Goal: Information Seeking & Learning: Learn about a topic

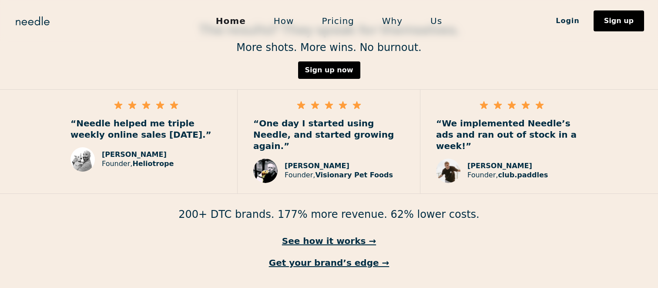
scroll to position [1308, 0]
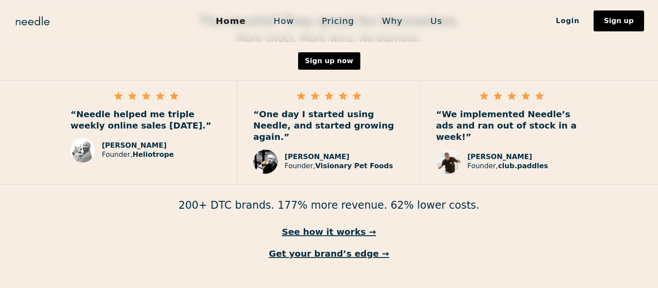
click at [286, 24] on link "How" at bounding box center [284, 21] width 48 height 18
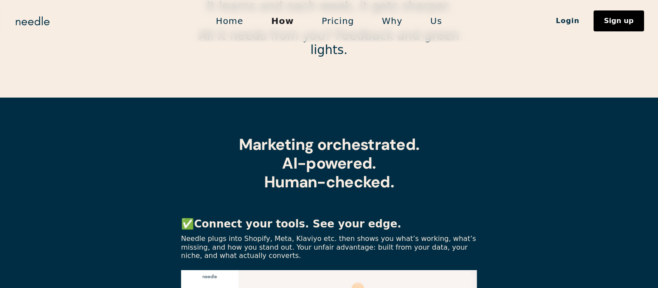
scroll to position [61, 0]
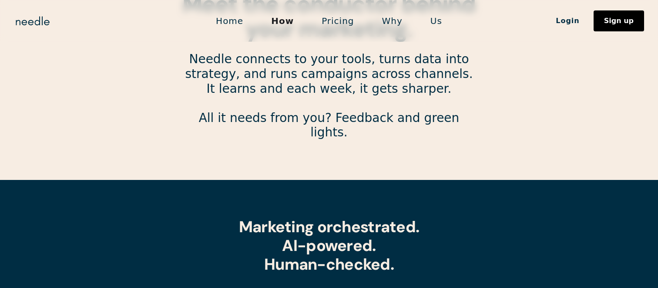
click at [333, 23] on link "Pricing" at bounding box center [338, 21] width 60 height 18
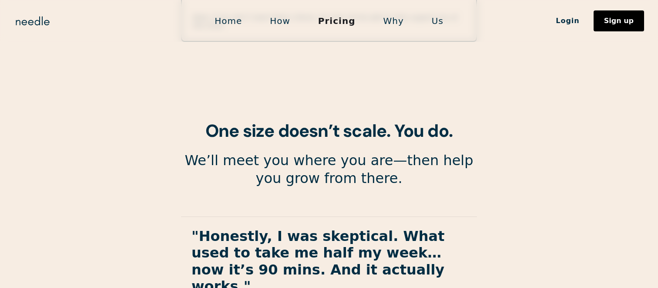
scroll to position [1643, 0]
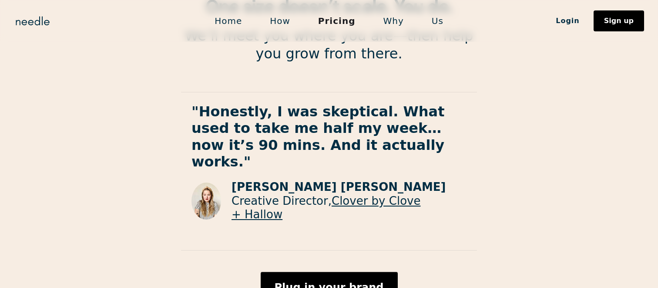
click at [395, 19] on link "Why" at bounding box center [394, 21] width 48 height 18
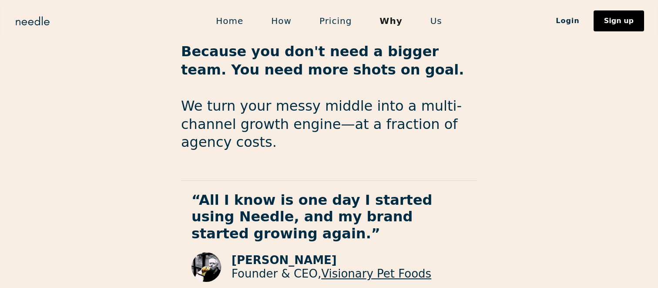
scroll to position [1523, 0]
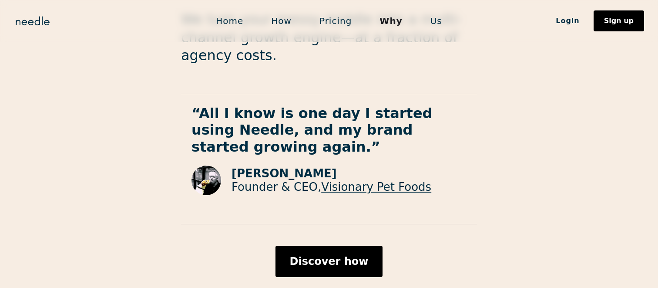
click at [434, 25] on link "Us" at bounding box center [437, 21] width 40 height 18
